Goal: Check status

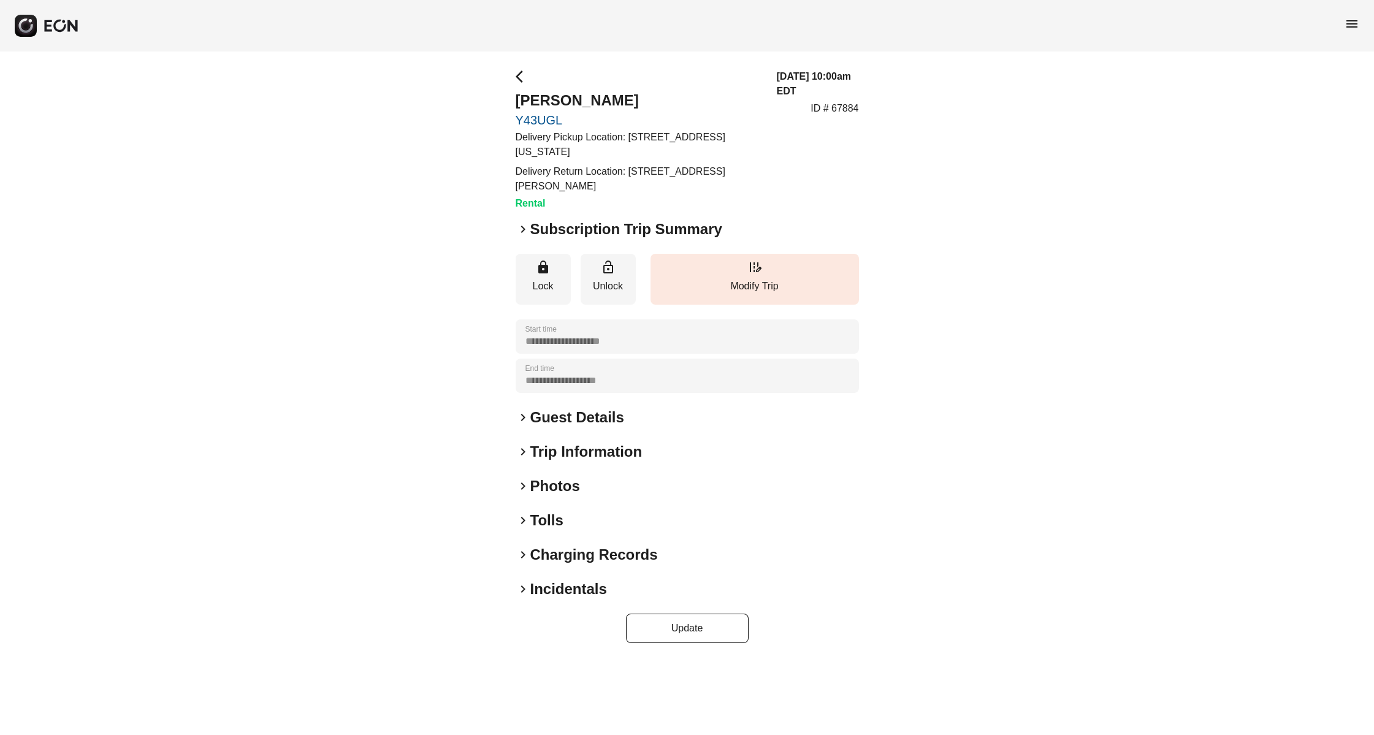
click at [546, 549] on h2 "Charging Records" at bounding box center [594, 555] width 128 height 20
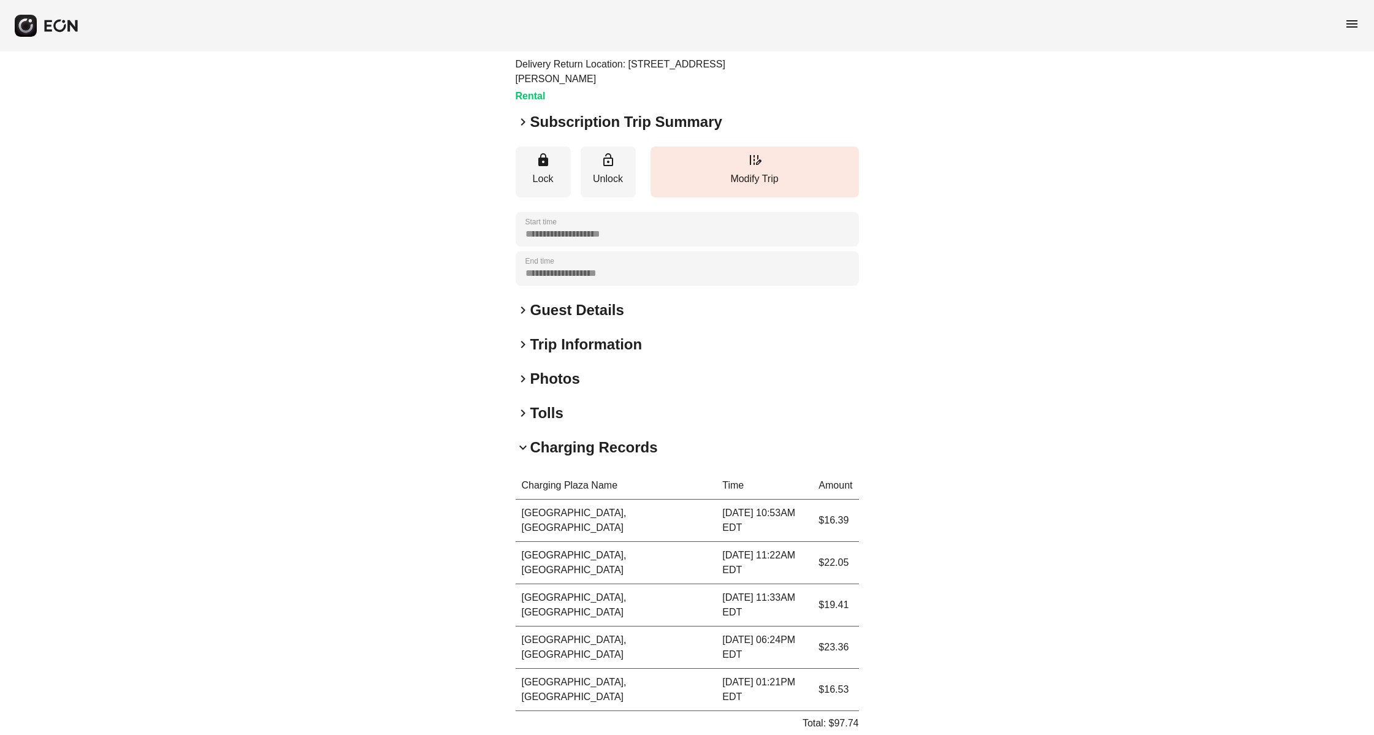
scroll to position [185, 0]
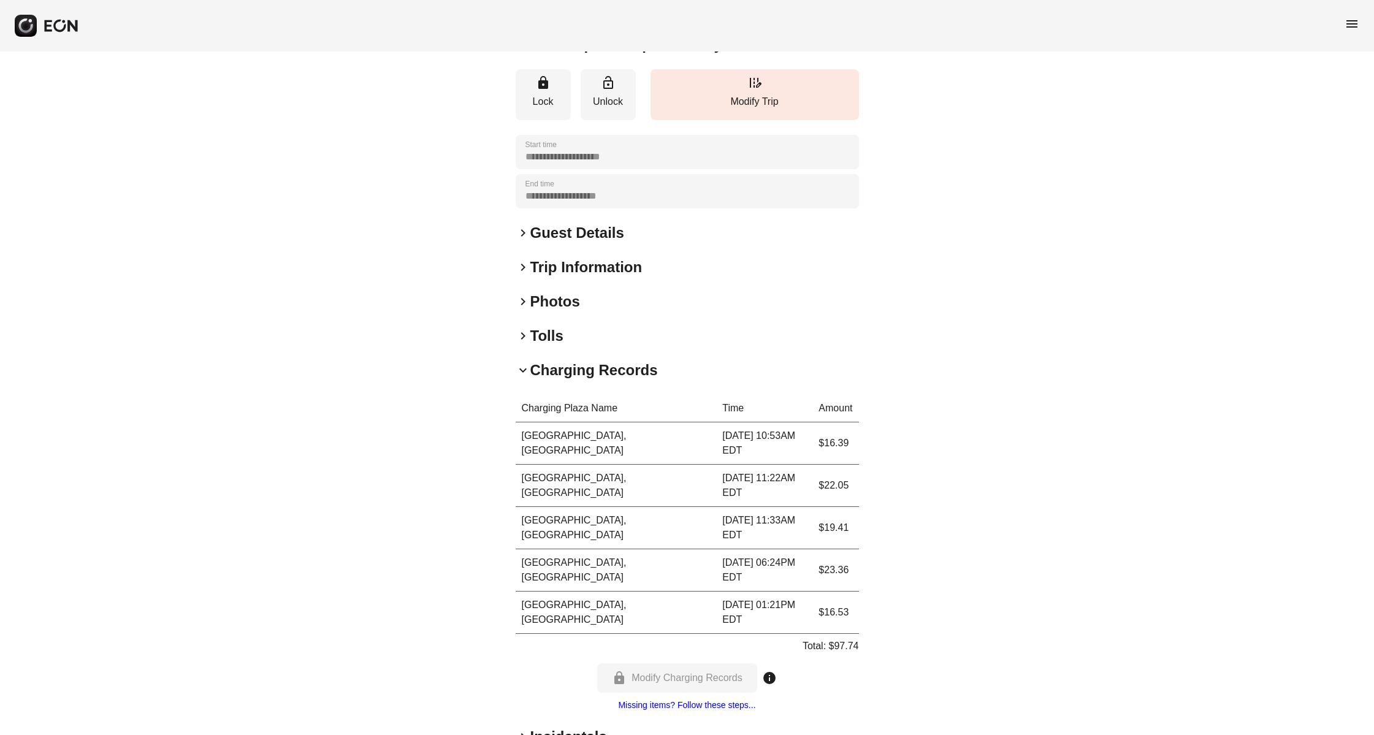
click at [553, 377] on h2 "Charging Records" at bounding box center [594, 371] width 128 height 20
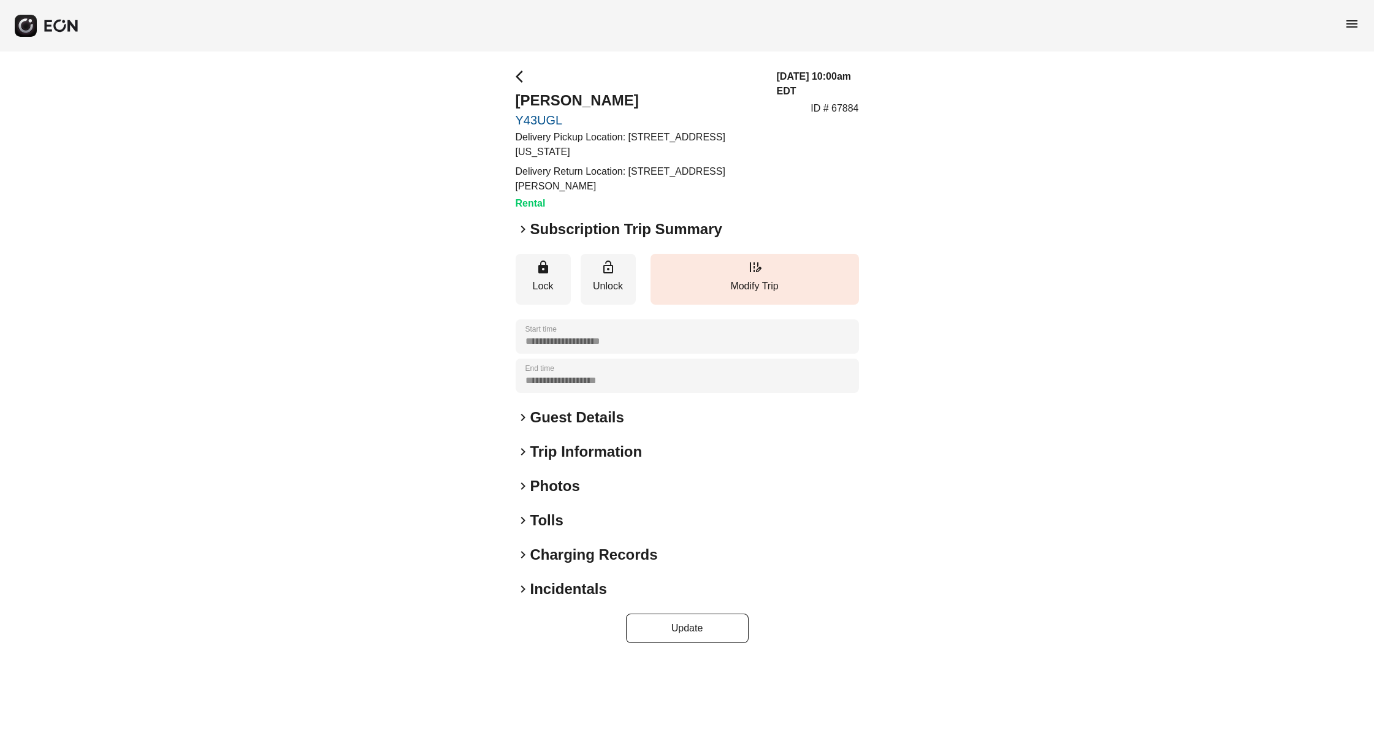
scroll to position [0, 0]
click at [545, 522] on h2 "Tolls" at bounding box center [546, 521] width 33 height 20
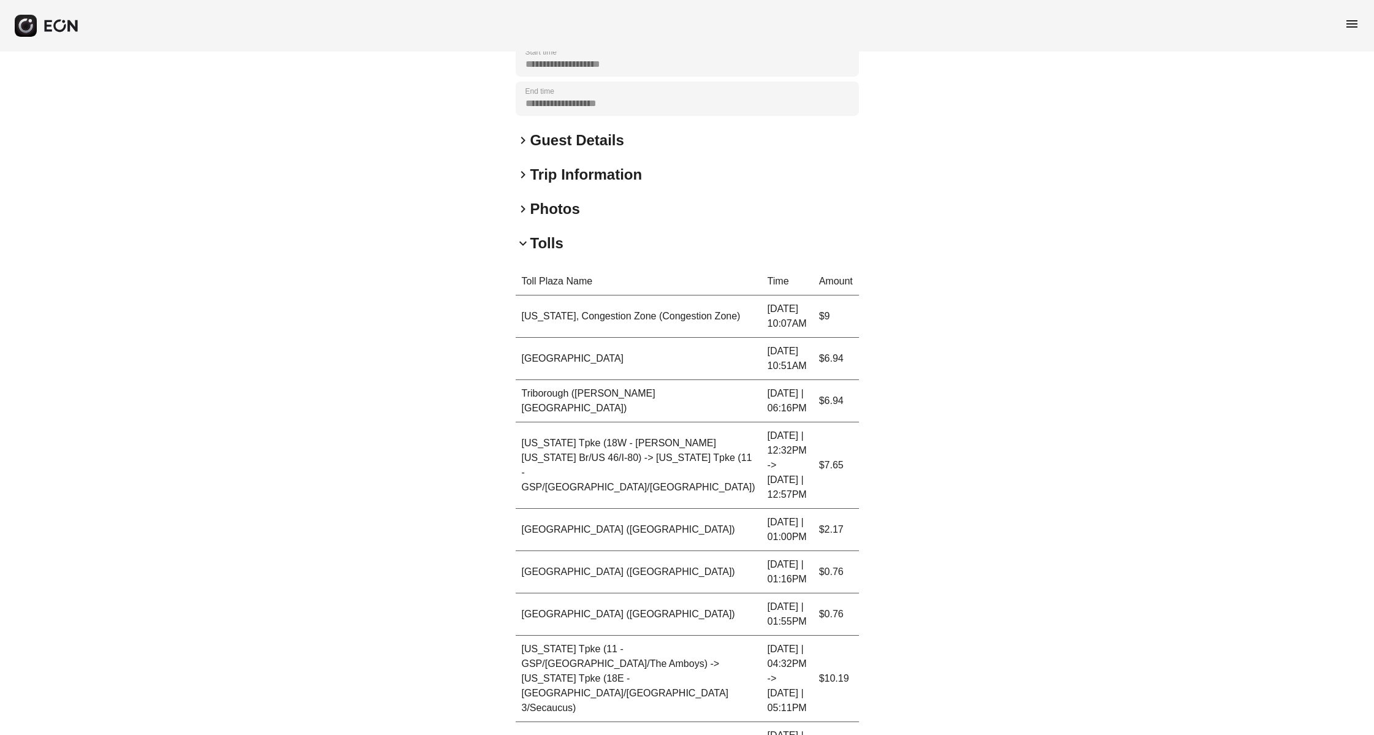
scroll to position [276, 0]
click at [543, 247] on h2 "Tolls" at bounding box center [546, 245] width 33 height 20
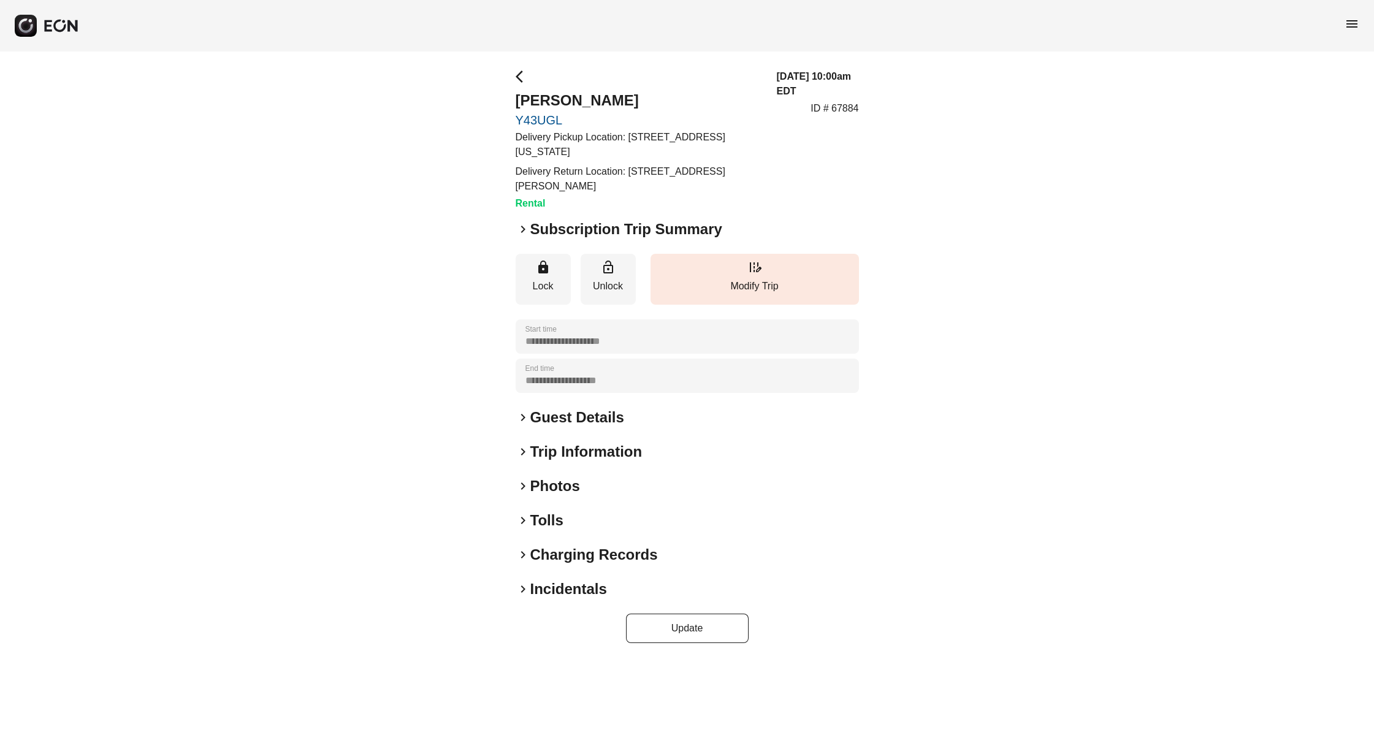
scroll to position [0, 0]
